Goal: Task Accomplishment & Management: Manage account settings

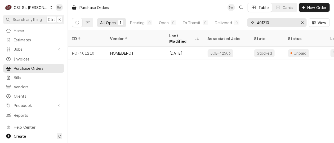
drag, startPoint x: 277, startPoint y: 23, endPoint x: 247, endPoint y: 21, distance: 29.7
click at [247, 21] on div "401210" at bounding box center [276, 22] width 59 height 8
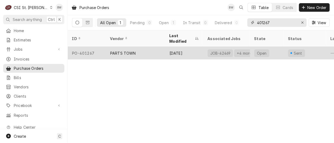
type input "401267"
click at [98, 47] on div "PO-401267" at bounding box center [87, 53] width 38 height 13
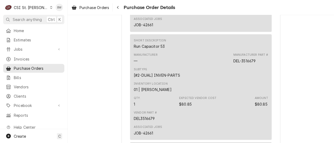
scroll to position [1060, 0]
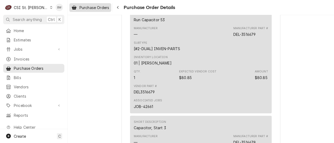
click at [91, 4] on div "Purchase Orders" at bounding box center [90, 7] width 40 height 7
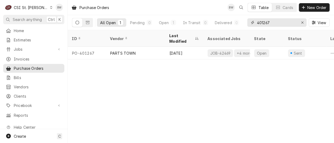
drag, startPoint x: 277, startPoint y: 21, endPoint x: 251, endPoint y: 23, distance: 25.8
click at [251, 23] on div "401267" at bounding box center [276, 22] width 59 height 8
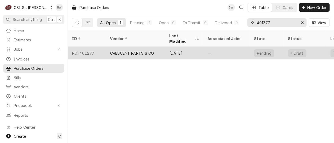
type input "401277"
click at [92, 47] on div "PO-401277" at bounding box center [87, 53] width 38 height 13
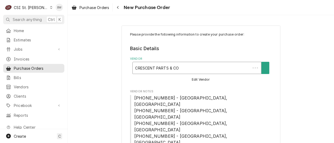
type textarea "x"
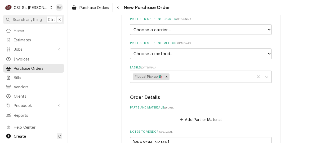
scroll to position [291, 0]
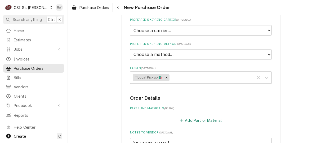
click at [193, 117] on button "Add Part or Material" at bounding box center [201, 120] width 44 height 7
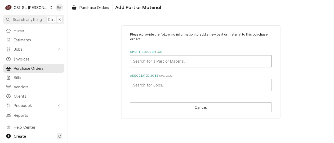
click at [150, 61] on div "Short Description" at bounding box center [201, 61] width 136 height 10
type input "r-404a"
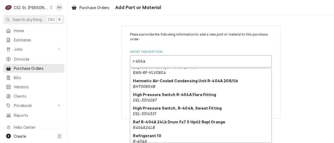
scroll to position [342, 0]
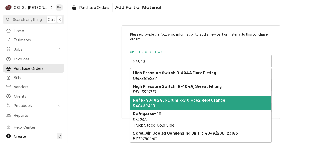
click at [157, 99] on strong "Ref R-404A 24Lb Drum Fx7 0 Hp62 Repl Orange" at bounding box center [179, 100] width 92 height 5
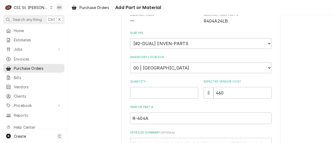
scroll to position [79, 0]
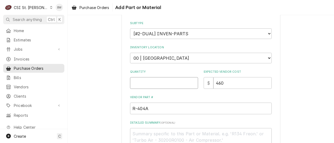
click at [136, 80] on input "Quantity" at bounding box center [164, 83] width 68 height 12
type textarea "x"
type input "1"
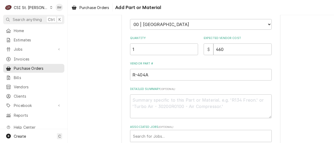
scroll to position [144, 0]
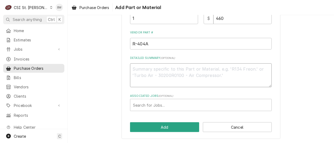
click at [151, 72] on textarea "Detailed Summary ( optional )" at bounding box center [201, 75] width 142 height 24
type textarea "x"
type textarea "E"
type textarea "x"
type textarea "Er"
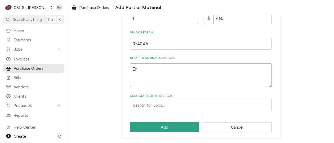
type textarea "x"
type textarea "Eri"
type textarea "x"
type textarea "Eric"
type textarea "x"
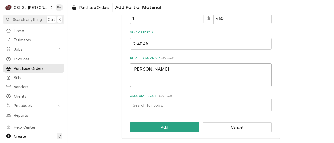
type textarea "Erick"
type textarea "x"
type textarea "Erick"
type textarea "x"
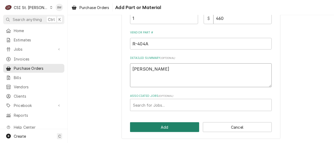
type textarea "Erick H"
click at [163, 125] on button "Add" at bounding box center [164, 127] width 69 height 10
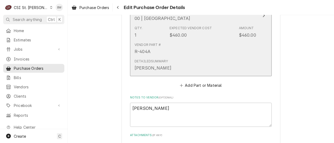
scroll to position [477, 0]
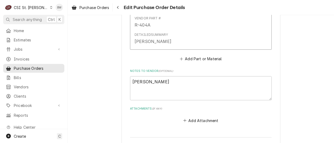
type textarea "x"
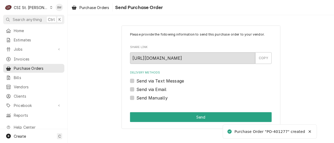
click at [136, 98] on label "Send Manually" at bounding box center [151, 98] width 31 height 6
click at [136, 98] on input "Send Manually" at bounding box center [207, 101] width 142 height 12
checkbox input "true"
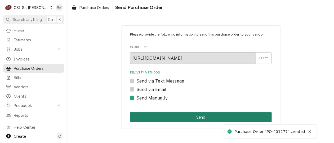
click at [163, 117] on button "Send" at bounding box center [201, 117] width 142 height 10
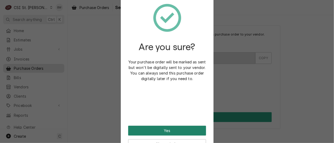
click at [160, 127] on button "Yes" at bounding box center [167, 131] width 78 height 10
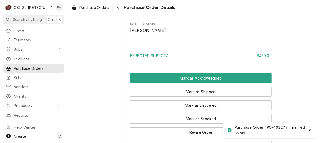
scroll to position [477, 0]
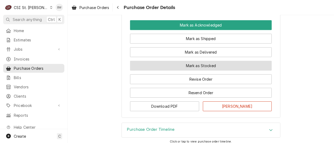
click at [158, 70] on button "Mark as Stocked" at bounding box center [201, 66] width 142 height 10
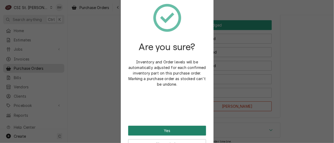
click at [163, 129] on button "Yes" at bounding box center [167, 131] width 78 height 10
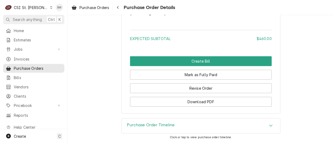
scroll to position [525, 0]
click at [117, 9] on icon "Navigate back" at bounding box center [118, 8] width 2 height 4
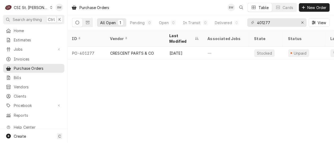
click at [235, 85] on div "Purchase Orders BW Table Cards New Order All Open 1 Pending 0 Open 0 In Transit…" at bounding box center [201, 71] width 266 height 143
click at [311, 7] on span "New Order" at bounding box center [317, 8] width 21 height 6
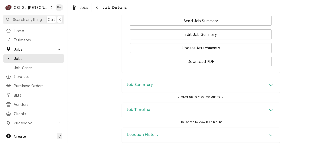
scroll to position [584, 0]
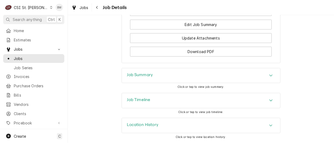
click at [135, 97] on div "Job Timeline" at bounding box center [201, 100] width 158 height 15
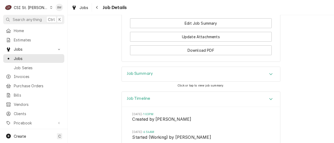
scroll to position [499, 0]
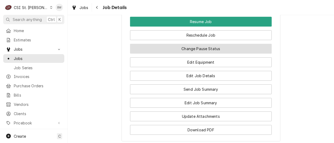
click at [179, 54] on button "Change Pause Status" at bounding box center [201, 49] width 142 height 10
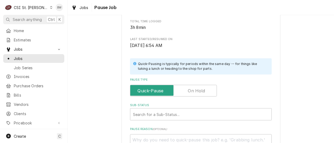
scroll to position [106, 0]
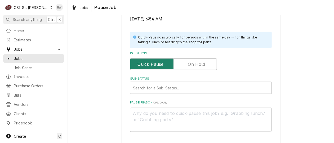
click at [179, 63] on input "Pause Type" at bounding box center [173, 64] width 82 height 12
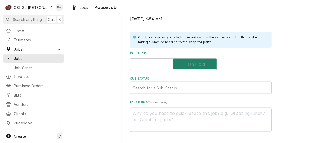
checkbox input "true"
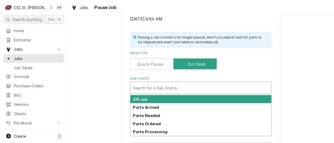
click at [147, 85] on div "Sub-Status" at bounding box center [201, 88] width 136 height 10
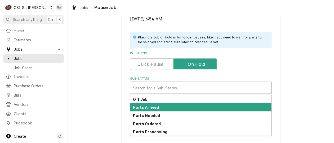
click at [146, 108] on strong "Parts Arrived" at bounding box center [146, 107] width 26 height 5
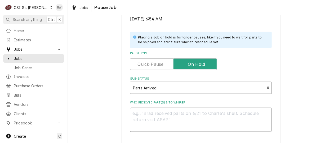
click at [142, 115] on textarea "Who received part(s) & to where?" at bounding box center [201, 120] width 142 height 24
type textarea "x"
type textarea "P"
type textarea "x"
type textarea "Pa"
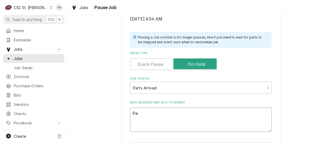
type textarea "x"
type textarea "Par"
type textarea "x"
type textarea "Part"
type textarea "x"
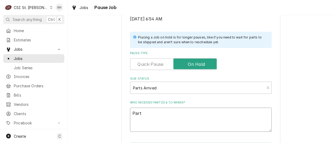
type textarea "Parts"
type textarea "x"
type textarea "Parts"
type textarea "x"
type textarea "Parts f"
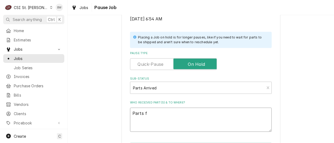
type textarea "x"
type textarea "Parts fo"
type textarea "x"
type textarea "Parts for"
type textarea "x"
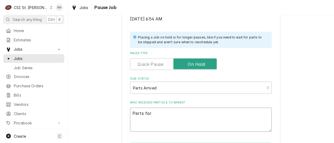
type textarea "Parts form"
type textarea "x"
type textarea "Parts form"
type textarea "x"
type textarea "Parts form o"
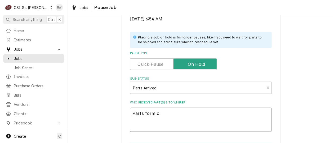
type textarea "x"
type textarea "Parts form"
type textarea "x"
type textarea "Parts form H"
type textarea "x"
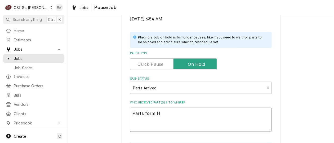
type textarea "Parts form Ho"
type textarea "x"
type textarea "Parts form Hot"
type textarea "x"
type textarea "Parts form Hot"
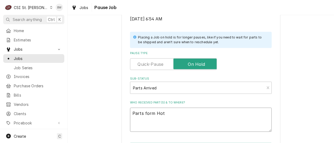
type textarea "x"
type textarea "Parts form Hot R"
type textarea "x"
type textarea "Parts form Hot Ro"
type textarea "x"
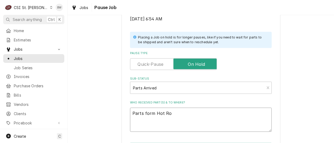
type textarea "Parts form Hot Roc"
type textarea "x"
type textarea "Parts form Hot Rock"
type textarea "x"
type textarea "Parts form Hot Rocks"
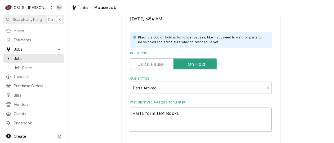
type textarea "x"
type textarea "Parts form Hot Rocks"
type textarea "x"
type textarea "Parts form Hot Rocks r"
type textarea "x"
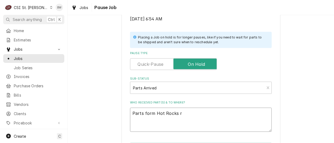
type textarea "Parts form Hot Rocks re"
type textarea "x"
type textarea "Parts form Hot Rocks rec"
type textarea "x"
type textarea "Parts form Hot Rocks rec,"
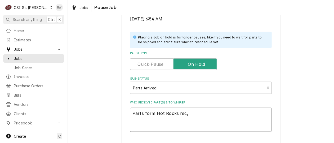
type textarea "x"
type textarea "Parts form Hot Rocks rec, p"
type textarea "x"
type textarea "Parts form Hot Rocks rec, pu"
type textarea "x"
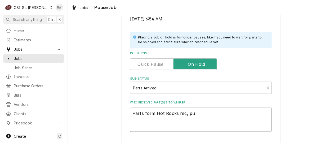
type textarea "Parts form Hot Rocks rec, put"
type textarea "x"
type textarea "Parts form Hot Rocks rec, put"
type textarea "x"
type textarea "Parts form Hot Rocks rec, put i"
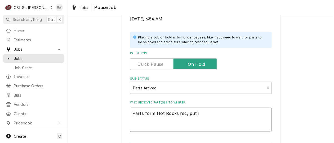
type textarea "x"
type textarea "Parts form Hot Rocks rec, put in"
type textarea "x"
type textarea "Parts form Hot Rocks rec, put in"
type textarea "x"
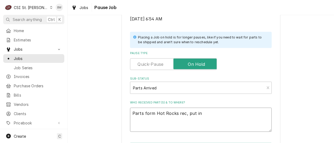
type textarea "Parts form Hot Rocks rec, put in H"
type textarea "x"
type textarea "Parts form Hot Rocks rec, put in Ha"
type textarea "x"
type textarea "Parts form Hot Rocks rec, put in Han"
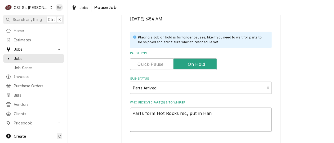
type textarea "x"
type textarea "Parts form Hot Rocks rec, put in Hang"
type textarea "x"
type textarea "Parts form Hot Rocks rec, put in Hanga"
type textarea "x"
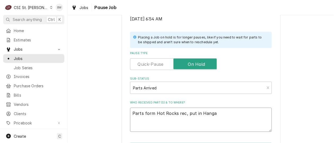
type textarea "Parts form Hot Rocks rec, put in Hangar"
type textarea "x"
type textarea "Parts form Hot Rocks rec, put in Hangar,"
type textarea "x"
type textarea "Parts form Hot Rocks rec, put in Hangar,"
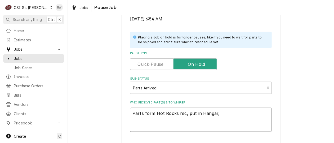
type textarea "x"
type textarea "Parts form Hot Rocks rec, put in Hangar, a"
type textarea "x"
type textarea "Parts form Hot Rocks rec, put in Hangar, ad"
type textarea "x"
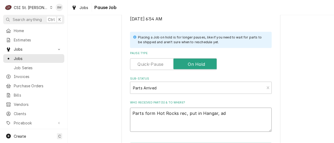
type textarea "Parts form Hot Rocks rec, put in Hangar, adv"
type textarea "x"
type textarea "Parts form Hot Rocks rec, put in Hangar, advi"
type textarea "x"
type textarea "Parts form Hot Rocks rec, put in Hangar, advis"
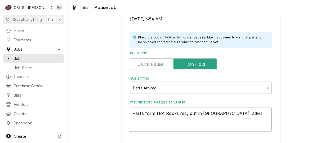
type textarea "x"
type textarea "Parts form Hot Rocks rec, put in Hangar, advise"
type textarea "x"
type textarea "Parts form Hot Rocks rec, put in Hangar, advised"
type textarea "x"
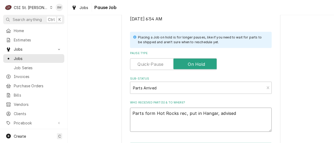
type textarea "Parts form Hot Rocks rec, put in Hangar, advised"
type textarea "x"
type textarea "Parts form Hot Rocks rec, put in Hangar, advised D"
type textarea "x"
type textarea "Parts form Hot Rocks rec, put in Hangar, advised Da"
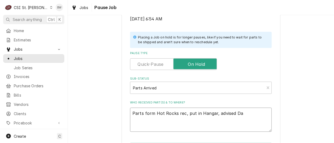
type textarea "x"
type textarea "Parts form Hot Rocks rec, put in Hangar, advised Dav"
type textarea "x"
type textarea "Parts form Hot Rocks rec, put in Hangar, advised Dave"
type textarea "x"
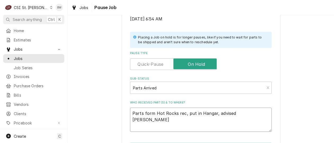
type textarea "Parts form Hot Rocks rec, put in Hangar, advised Dave"
type textarea "x"
type textarea "Parts form Hot Rocks rec, put in Hangar, advised Dave L"
click at [149, 115] on textarea "Parts form Hot Rocks rec, put in Hangar, advised Dave L" at bounding box center [201, 120] width 142 height 24
type textarea "x"
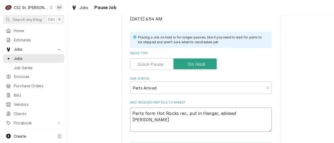
type textarea "Parts fom Hot Rocks rec, put in Hangar, advised Dave L"
type textarea "x"
type textarea "Parts fm Hot Rocks rec, put in Hangar, advised Dave L"
type textarea "x"
type textarea "Parts frm Hot Rocks rec, put in Hangar, advised Dave L"
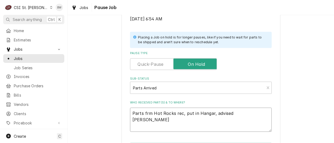
type textarea "x"
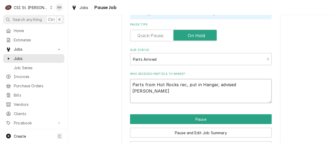
scroll to position [154, 0]
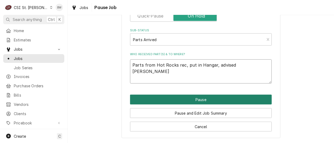
type textarea "Parts from Hot Rocks rec, put in Hangar, advised Dave L"
click at [171, 99] on button "Pause" at bounding box center [201, 100] width 142 height 10
type textarea "x"
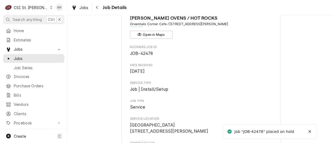
scroll to position [26, 0]
click at [100, 8] on button "Navigate back" at bounding box center [97, 7] width 8 height 8
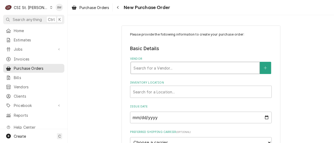
click at [137, 68] on div "Vendor" at bounding box center [195, 68] width 123 height 10
type input "parts town"
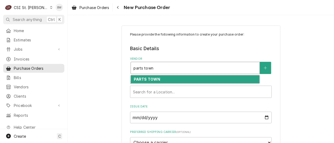
click at [137, 78] on strong "PARTS TOWN" at bounding box center [147, 79] width 27 height 5
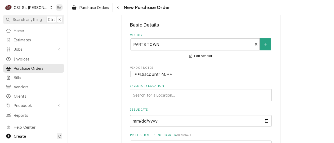
scroll to position [53, 0]
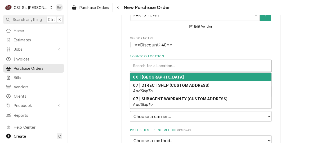
click at [144, 66] on div "Inventory Location" at bounding box center [201, 66] width 136 height 10
click at [148, 75] on strong "00 | [GEOGRAPHIC_DATA]" at bounding box center [158, 77] width 51 height 5
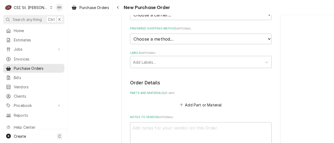
scroll to position [159, 0]
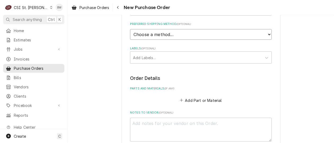
click at [142, 34] on select "Choose a method... Ground Next Day Early AM Next Day Air 2 Day Air Other" at bounding box center [201, 34] width 142 height 11
select select "1"
click at [130, 29] on select "Choose a method... Ground Next Day Early AM Next Day Air 2 Day Air Other" at bounding box center [201, 34] width 142 height 11
type textarea "x"
click at [198, 100] on button "Add Part or Material" at bounding box center [201, 99] width 44 height 7
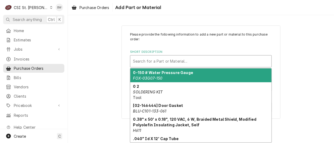
click at [143, 60] on div "Short Description" at bounding box center [201, 61] width 136 height 10
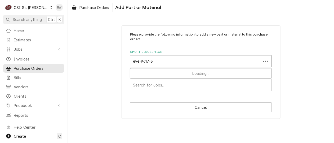
type input "eve-9617-36"
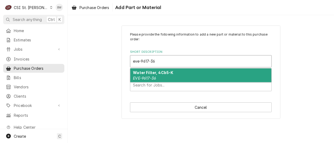
click at [141, 70] on div "Water Filter, 4Cb5-K EVE-9617-36" at bounding box center [200, 75] width 141 height 14
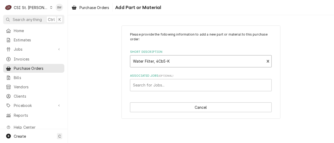
type textarea "x"
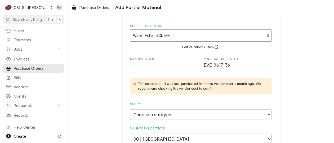
scroll to position [53, 0]
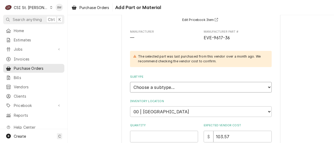
click at [146, 85] on select "Choose a subtype... [#2-DUAL] AFTERHRS-WH-CHG-2 [#2-DUAL] [PERSON_NAME]-EQUIP […" at bounding box center [201, 87] width 142 height 11
select select "1"
click at [130, 82] on select "Choose a subtype... [#2-DUAL] AFTERHRS-WH-CHG-2 [#2-DUAL] [PERSON_NAME]-EQUIP […" at bounding box center [201, 87] width 142 height 11
type textarea "x"
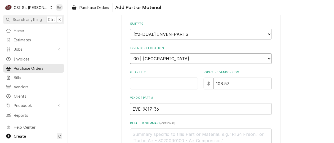
click at [150, 57] on select "Choose a location... 00 | STL WAREHOUSE 01 | [PERSON_NAME] V#93 01 | [PERSON_NA…" at bounding box center [201, 58] width 142 height 11
select select "1419"
click at [130, 53] on select "Choose a location... 00 | STL WAREHOUSE 01 | [PERSON_NAME] V#93 01 | [PERSON_NA…" at bounding box center [201, 58] width 142 height 11
click at [139, 86] on input "Quantity" at bounding box center [164, 84] width 68 height 12
type textarea "x"
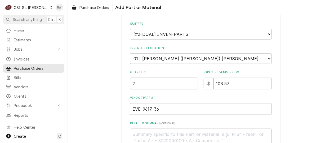
type input "2"
click at [180, 117] on div "Please provide the following information to add a new part or material to this …" at bounding box center [201, 51] width 142 height 250
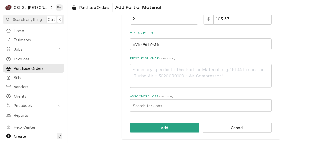
scroll to position [171, 0]
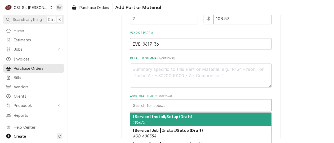
click at [143, 104] on div "Associated Jobs" at bounding box center [201, 105] width 136 height 10
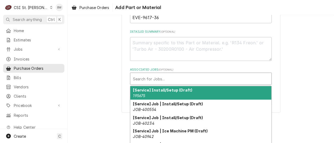
scroll to position [197, 0]
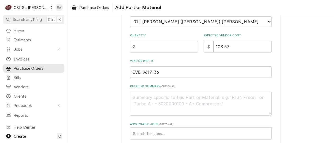
scroll to position [171, 0]
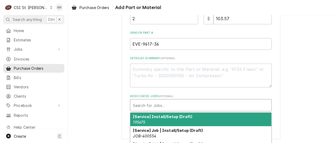
click at [139, 104] on div "Associated Jobs" at bounding box center [201, 105] width 136 height 10
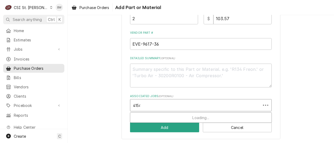
type input "41545"
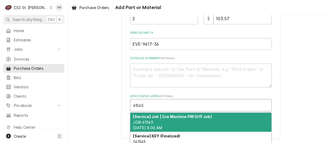
click at [151, 116] on strong "[Service] Job | Ice Machine PM (Off Job)" at bounding box center [172, 116] width 79 height 5
type textarea "x"
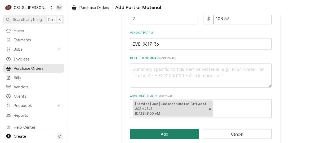
click at [161, 133] on button "Add" at bounding box center [164, 134] width 69 height 10
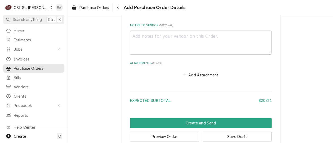
scroll to position [379, 0]
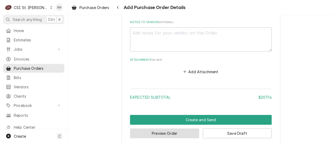
click at [158, 128] on button "Preview Order" at bounding box center [164, 133] width 69 height 10
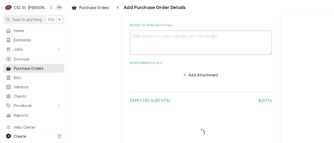
type textarea "x"
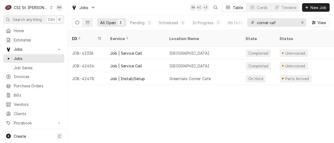
drag, startPoint x: 282, startPoint y: 23, endPoint x: 247, endPoint y: 22, distance: 35.5
click at [247, 22] on div "All Open 3 Pending 0 Scheduled 0 In Progress 0 On Hold 1 Completed 2 corner caf…" at bounding box center [201, 22] width 258 height 15
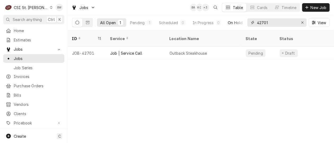
drag, startPoint x: 279, startPoint y: 25, endPoint x: 244, endPoint y: 22, distance: 34.9
click at [244, 22] on div "All Open 1 Pending 1 Scheduled 0 In Progress 0 On Hold 0 Completed 0 42701 View" at bounding box center [201, 22] width 258 height 15
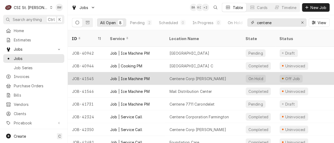
type input "centene"
click at [88, 72] on div "JOB-41545" at bounding box center [87, 78] width 38 height 13
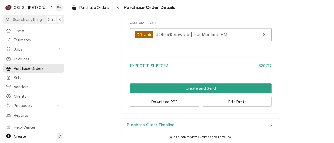
scroll to position [404, 0]
click at [93, 11] on link "Purchase Orders" at bounding box center [90, 7] width 42 height 9
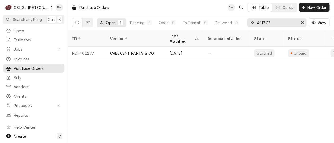
drag, startPoint x: 277, startPoint y: 25, endPoint x: 246, endPoint y: 21, distance: 31.2
click at [246, 21] on div "All Open 1 Pending 0 Open 0 In Transit 0 Delivered 0 Stocked 1 401277 View" at bounding box center [201, 22] width 258 height 15
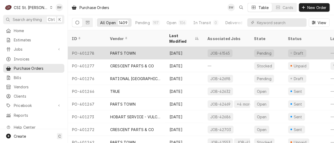
click at [94, 47] on div "PO-401278" at bounding box center [87, 53] width 38 height 13
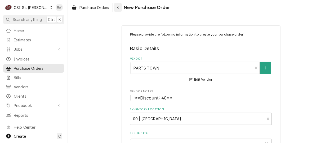
click at [119, 8] on icon "Navigate back" at bounding box center [118, 7] width 2 height 3
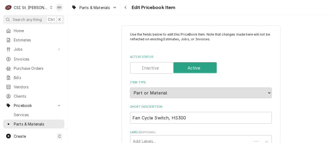
type textarea "x"
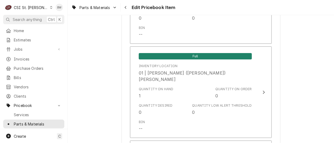
scroll to position [1510, 0]
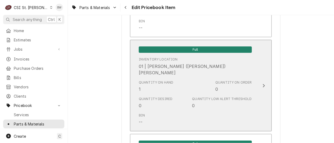
click at [151, 80] on div "Quantity on Hand 1" at bounding box center [156, 86] width 35 height 12
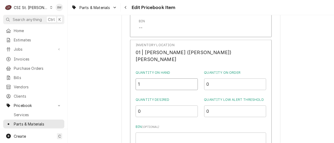
drag, startPoint x: 160, startPoint y: 79, endPoint x: 138, endPoint y: 77, distance: 22.1
click at [141, 79] on div "Inventory Location 01 | MICHAEL (BRAD) COPE Quantity on Hand 1 Quantity on Orde…" at bounding box center [201, 110] width 142 height 140
type input "0"
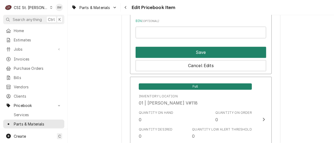
click at [198, 47] on button "Save" at bounding box center [201, 52] width 131 height 11
type textarea "x"
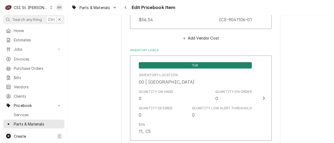
scroll to position [477, 0]
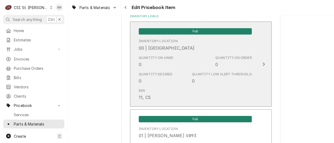
click at [183, 72] on div "Quantity Desired 0 Quantity Low Alert Threshold 0" at bounding box center [195, 78] width 113 height 16
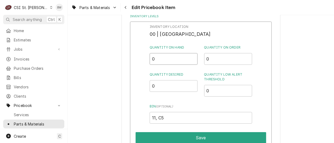
drag, startPoint x: 156, startPoint y: 60, endPoint x: 148, endPoint y: 60, distance: 7.7
click at [148, 60] on div "Inventory Location 00 | STL WAREHOUSE Quantity on Hand 0 Quantity on Order 0 Qu…" at bounding box center [201, 90] width 142 height 138
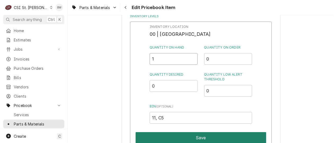
type input "1"
click at [184, 134] on button "Save" at bounding box center [201, 137] width 131 height 11
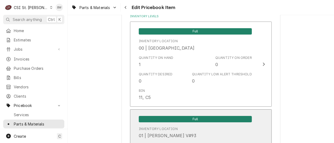
scroll to position [4593, 0]
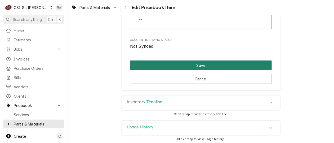
click at [190, 64] on button "Save" at bounding box center [201, 65] width 142 height 10
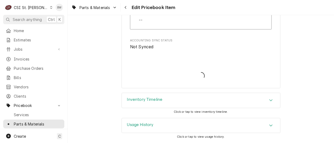
scroll to position [4590, 0]
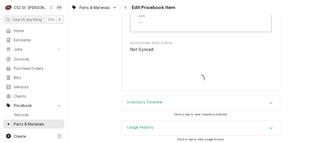
type textarea "x"
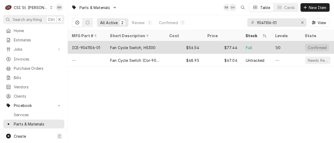
click at [95, 43] on div "ICE-9041106-01" at bounding box center [87, 47] width 38 height 13
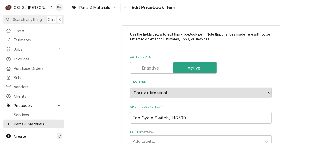
type textarea "x"
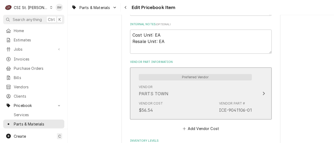
scroll to position [291, 0]
